Goal: Information Seeking & Learning: Learn about a topic

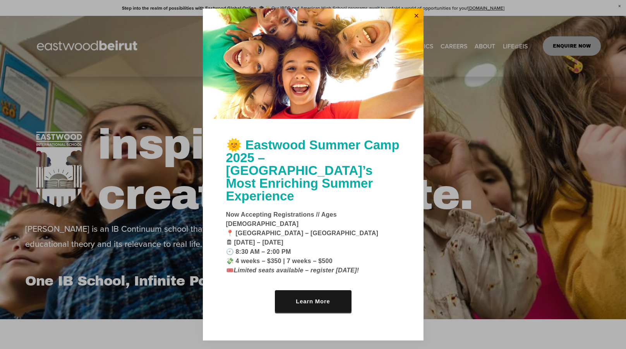
click at [415, 22] on link "Close" at bounding box center [417, 16] width 12 height 12
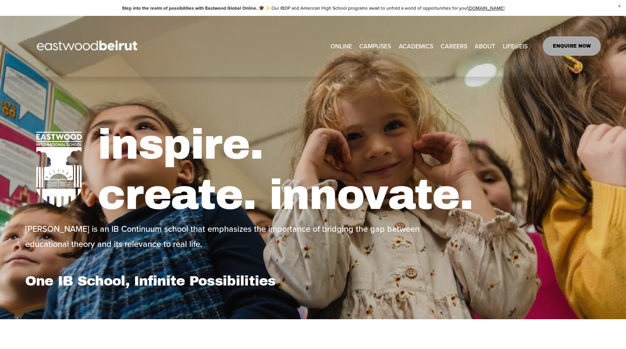
click at [493, 46] on span "ABOUT" at bounding box center [485, 46] width 21 height 11
click at [566, 41] on link "ENQUIRE NOW" at bounding box center [572, 45] width 58 height 19
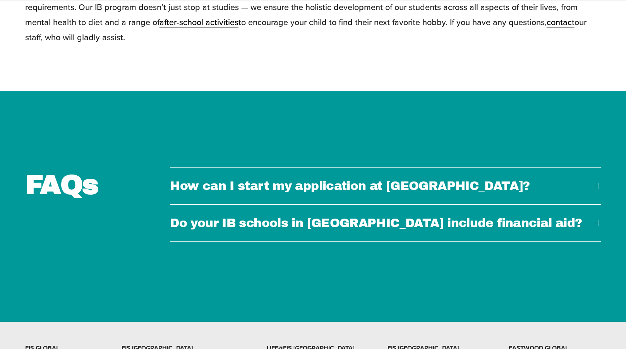
scroll to position [2337, 0]
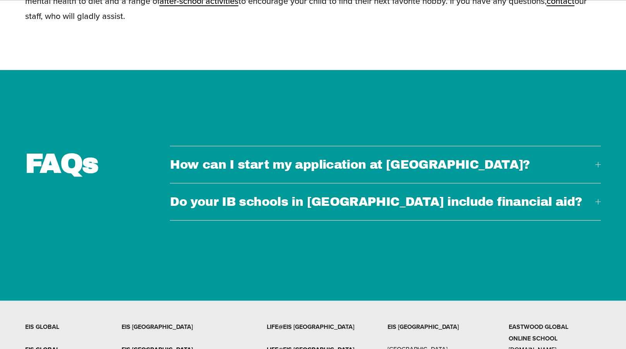
click at [595, 195] on span "Do your IB schools in Lebanon include financial aid?" at bounding box center [383, 202] width 426 height 14
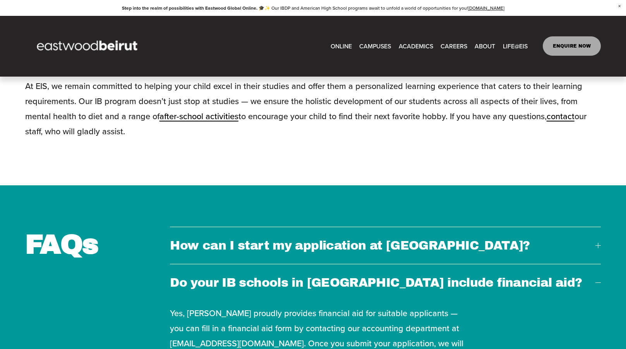
scroll to position [2143, 0]
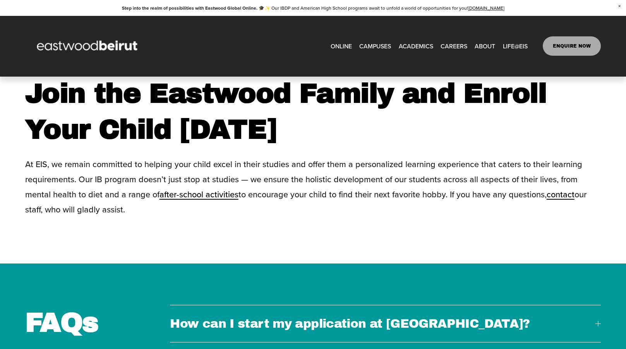
click at [597, 306] on button "How can I start my application at Eastwood?" at bounding box center [385, 324] width 431 height 37
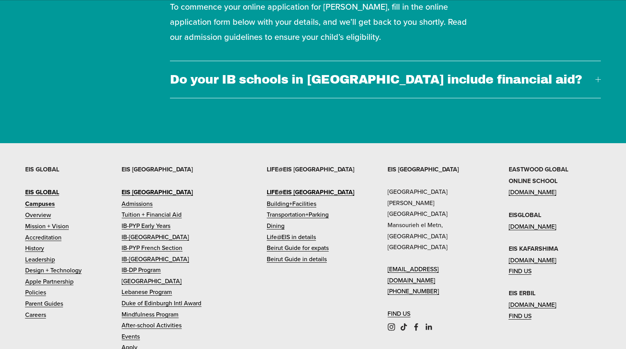
scroll to position [2492, 0]
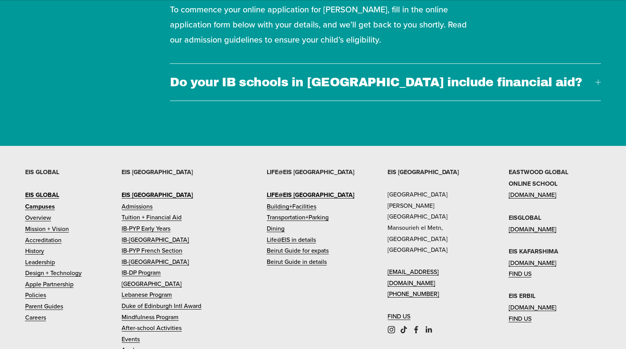
click at [341, 304] on div "EIS BEIRUT Eastwood International School Sami Solh Street Mansourieh el Metn, B…" at bounding box center [313, 311] width 626 height 289
click at [45, 202] on strong "Campuses" at bounding box center [40, 206] width 30 height 9
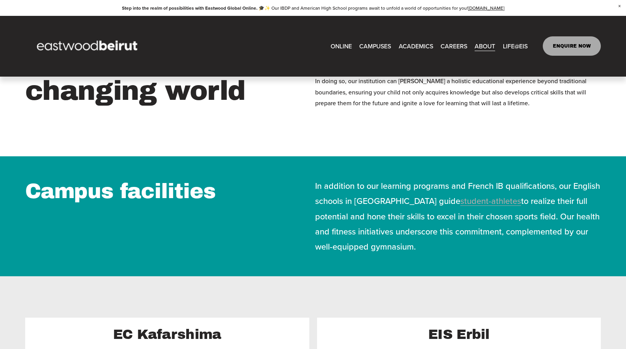
scroll to position [426, 0]
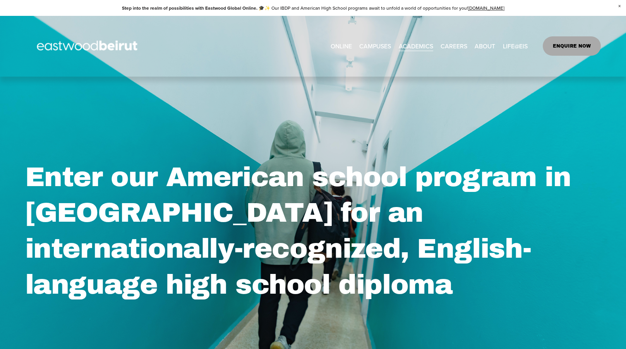
click at [208, 85] on div "Enter our American school program in Lebanon for an internationally-recognized,…" at bounding box center [313, 220] width 626 height 287
click at [332, 45] on link "ONLINE" at bounding box center [341, 46] width 21 height 12
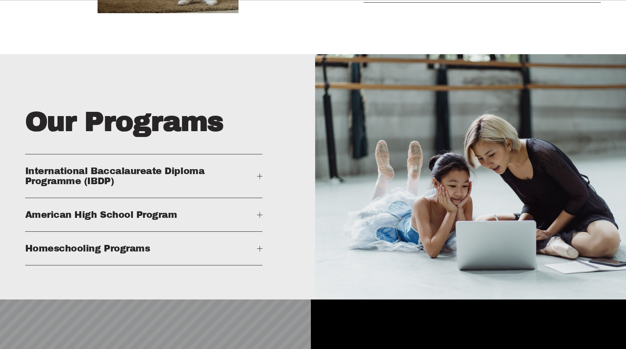
scroll to position [1085, 0]
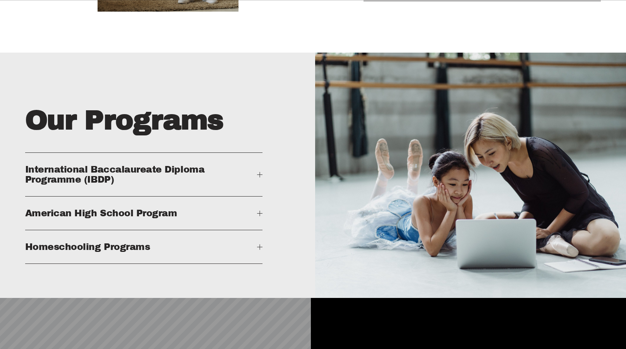
click at [259, 216] on div at bounding box center [259, 213] width 5 height 5
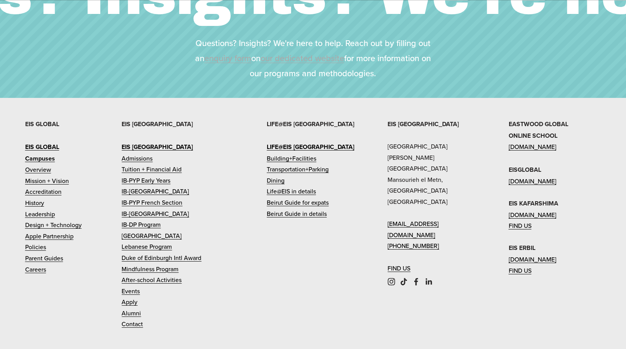
scroll to position [1782, 0]
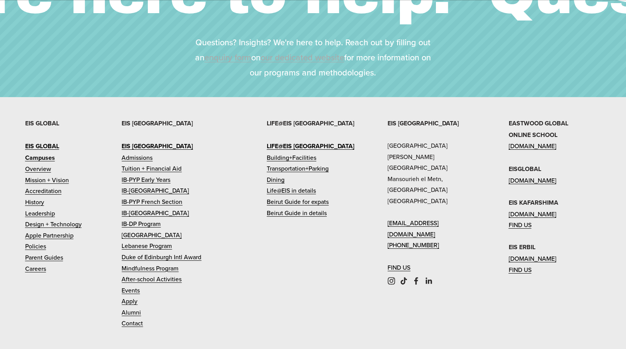
click at [143, 241] on link "[GEOGRAPHIC_DATA]" at bounding box center [152, 235] width 60 height 11
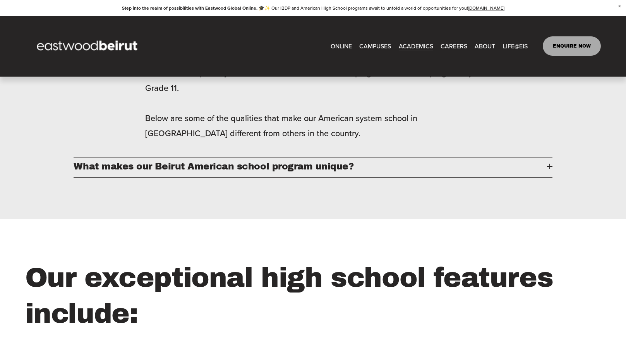
scroll to position [814, 0]
